Goal: Task Accomplishment & Management: Use online tool/utility

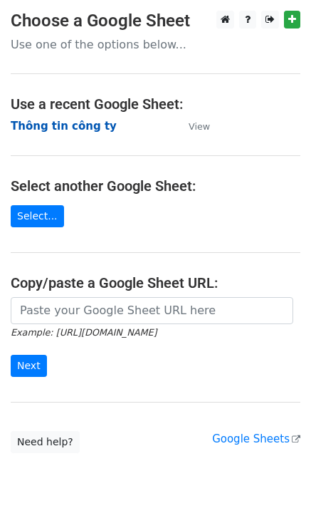
click at [46, 125] on strong "Thông tin công ty" at bounding box center [64, 126] width 106 height 13
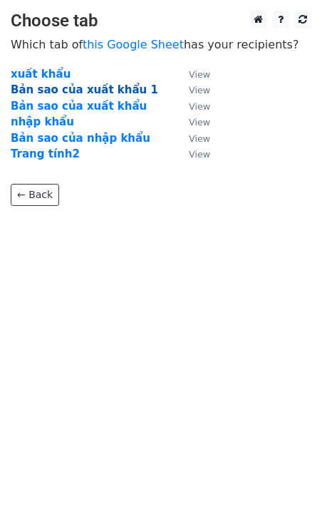
click at [80, 85] on strong "Bản sao của xuất khẩu 1" at bounding box center [84, 89] width 147 height 13
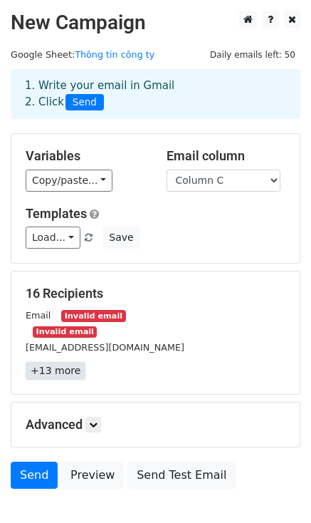
click at [58, 368] on link "+13 more" at bounding box center [56, 371] width 60 height 18
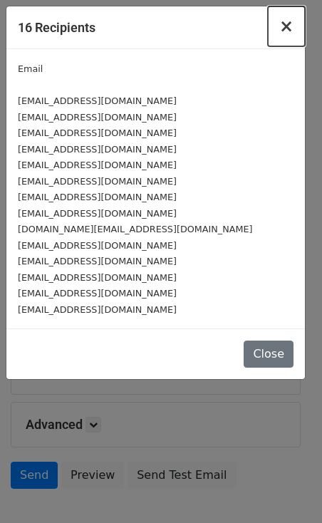
click at [288, 23] on span "×" at bounding box center [286, 26] width 14 height 20
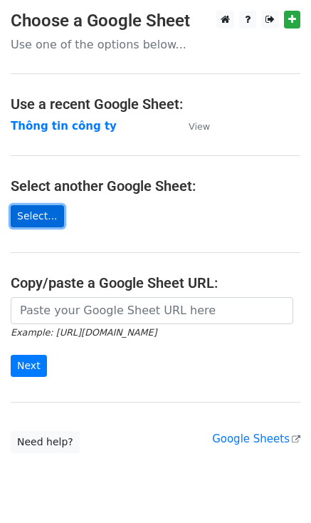
click at [45, 216] on link "Select..." at bounding box center [37, 216] width 53 height 22
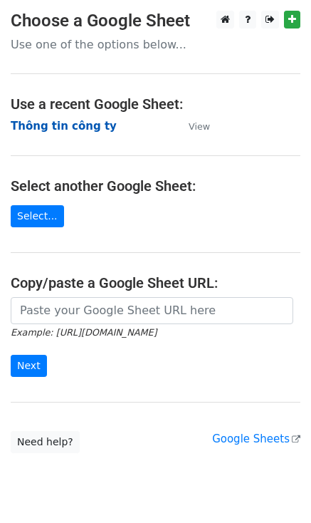
click at [60, 127] on strong "Thông tin công ty" at bounding box center [64, 126] width 106 height 13
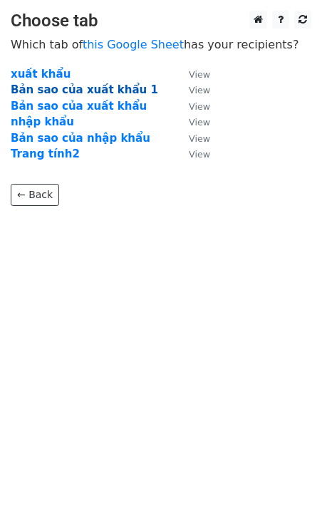
click at [79, 88] on strong "Bản sao của xuất khẩu 1" at bounding box center [84, 89] width 147 height 13
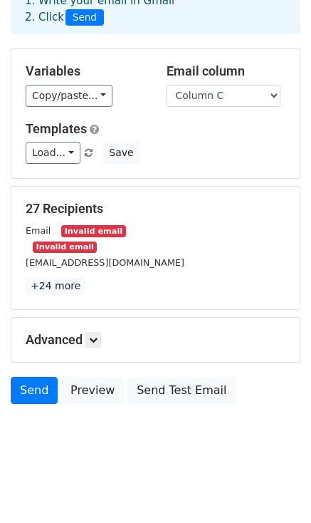
scroll to position [85, 0]
